Goal: Navigation & Orientation: Find specific page/section

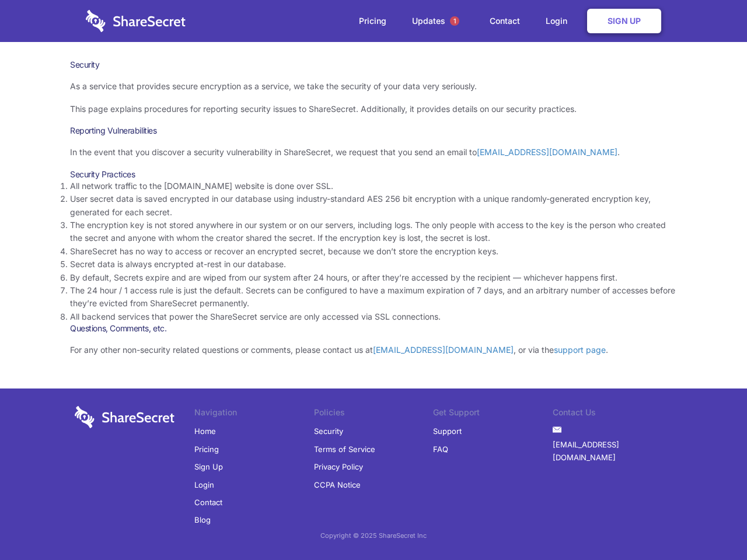
click at [373, 280] on li "By default, Secrets expire and are wiped from our system after 24 hours, or aft…" at bounding box center [373, 277] width 607 height 13
click at [454, 21] on span "1" at bounding box center [454, 20] width 9 height 9
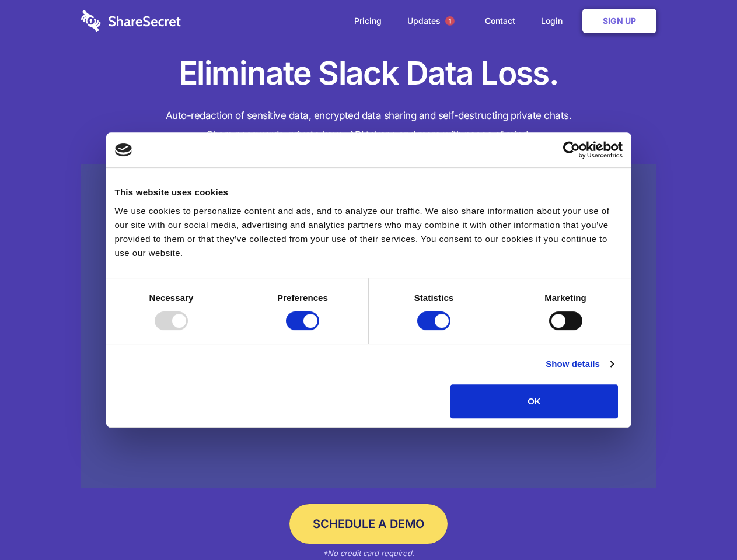
click at [188, 330] on div at bounding box center [171, 321] width 33 height 19
click at [319, 330] on input "Preferences" at bounding box center [302, 321] width 33 height 19
checkbox input "false"
click at [435, 330] on input "Statistics" at bounding box center [433, 321] width 33 height 19
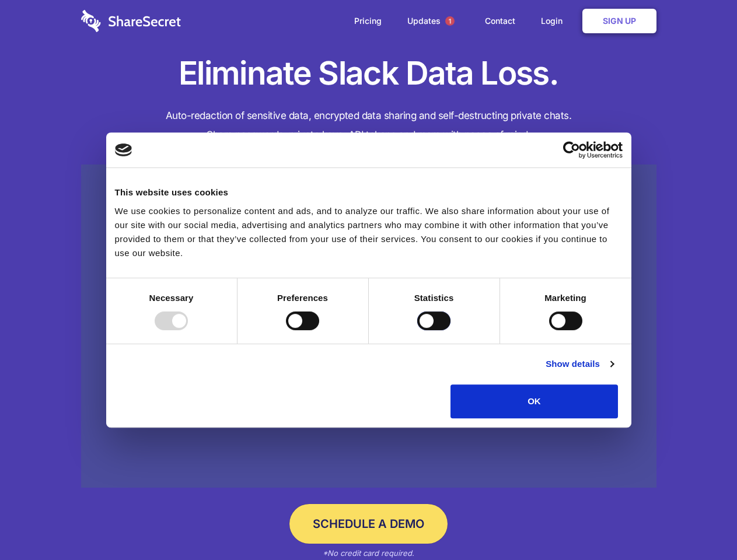
checkbox input "false"
click at [549, 330] on input "Marketing" at bounding box center [565, 321] width 33 height 19
checkbox input "true"
click at [613, 371] on link "Show details" at bounding box center [579, 364] width 68 height 14
click at [0, 0] on div "Necessary cookies help make a website usable by enabling basic functions like p…" at bounding box center [0, 0] width 0 height 0
